Goal: Task Accomplishment & Management: Manage account settings

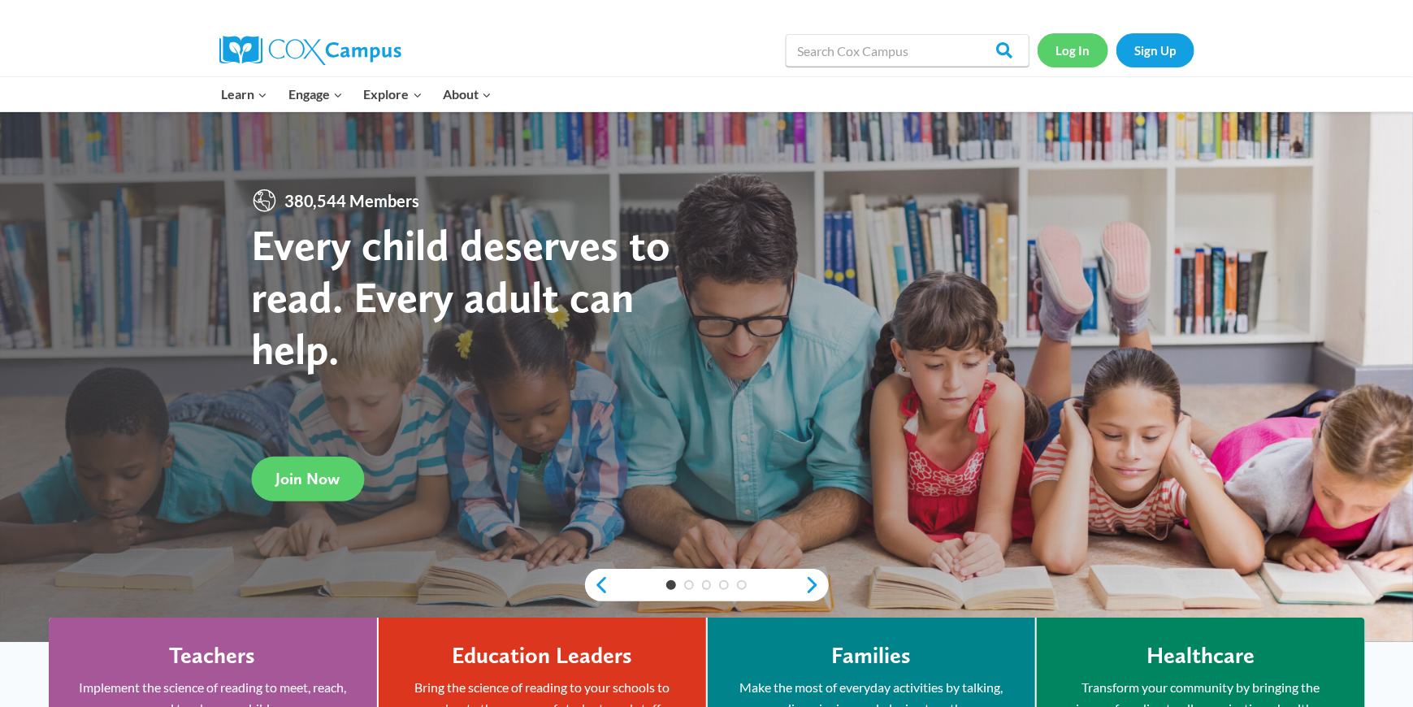
click at [1066, 48] on link "Log In" at bounding box center [1073, 49] width 71 height 33
click at [1071, 52] on link "Log In" at bounding box center [1073, 49] width 71 height 33
